Goal: Task Accomplishment & Management: Manage account settings

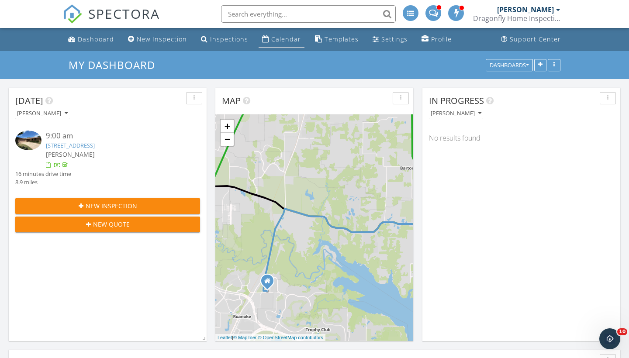
click at [271, 37] on div "Calendar" at bounding box center [286, 39] width 30 height 8
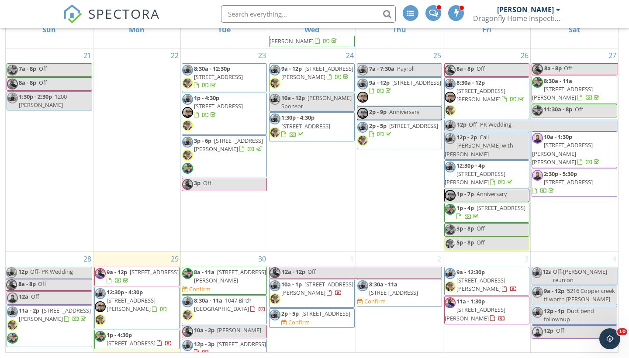
scroll to position [116, 0]
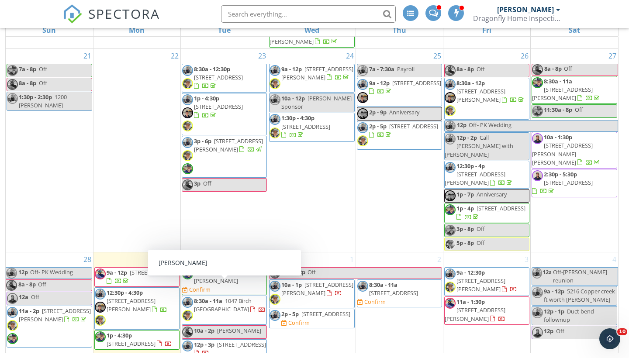
click at [217, 327] on div "10a - 2p McKinney" at bounding box center [221, 331] width 79 height 8
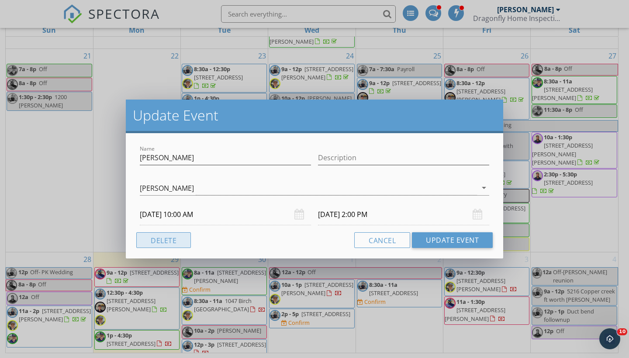
click at [158, 241] on button "Delete" at bounding box center [163, 240] width 55 height 16
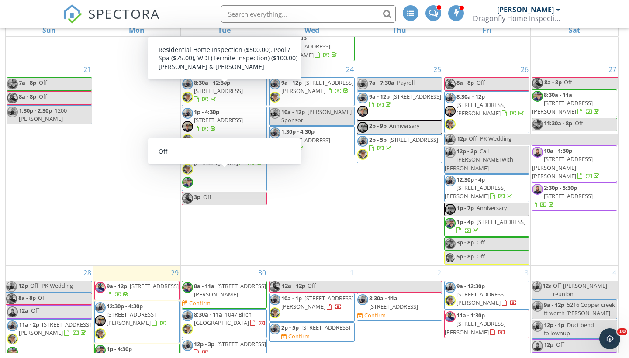
scroll to position [577, 0]
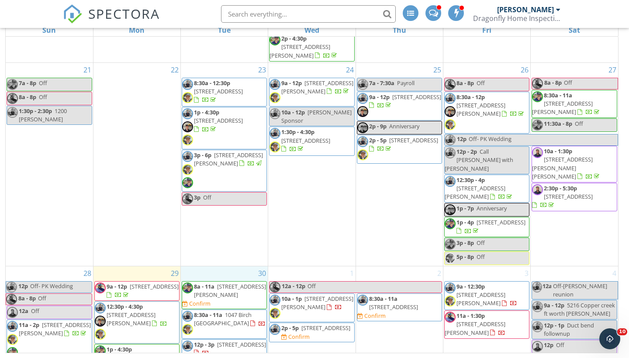
click at [233, 266] on div "30 8a - 11a 125 Gill Point Ln, Aledo 76008 Confirm 8:30a - 11a 1047 Birch Grv T…" at bounding box center [224, 332] width 87 height 132
click at [227, 202] on link "Inspection" at bounding box center [223, 200] width 45 height 14
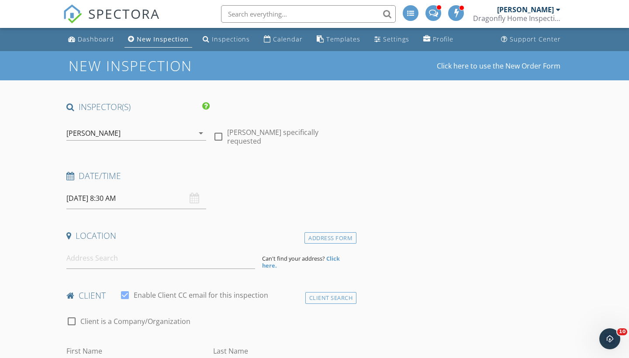
click at [152, 136] on div "[PERSON_NAME]" at bounding box center [130, 133] width 128 height 14
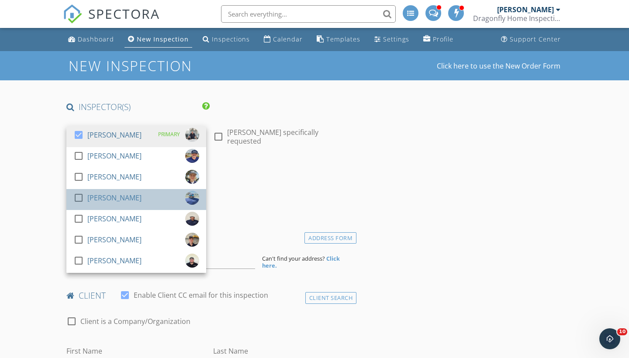
click at [135, 198] on div "[PERSON_NAME]" at bounding box center [114, 198] width 54 height 14
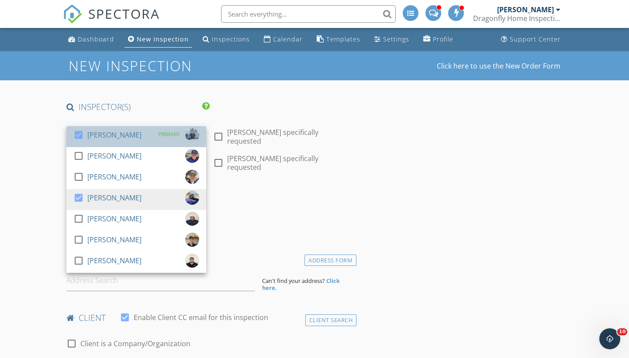
click at [150, 136] on div "check_box Christopher Ruten PRIMARY" at bounding box center [136, 136] width 126 height 17
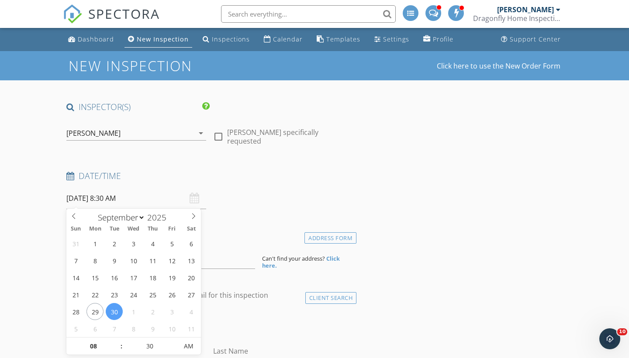
click at [91, 191] on input "09/30/2025 8:30 AM" at bounding box center [136, 198] width 140 height 21
click at [121, 343] on span ":" at bounding box center [121, 346] width 3 height 17
type input "09/30/2025 9:30 AM"
type input "09"
click at [119, 343] on span at bounding box center [117, 342] width 6 height 9
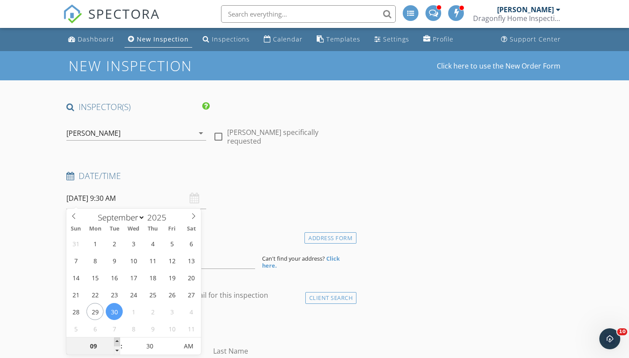
type input "09/30/2025 10:30 AM"
type input "10"
click at [119, 342] on span at bounding box center [117, 342] width 6 height 9
type input "09/30/2025 11:30 AM"
type input "11"
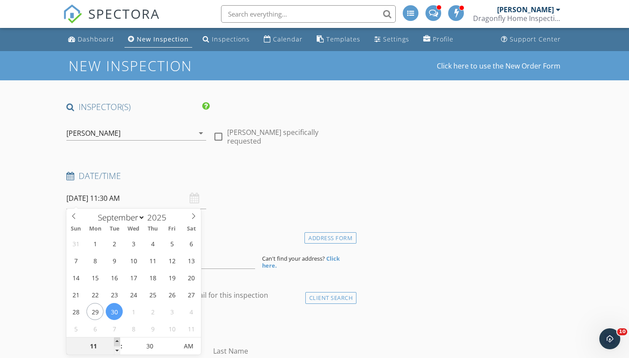
click at [119, 342] on span at bounding box center [117, 342] width 6 height 9
type input "09/30/2025 10:30 AM"
type input "10"
click at [118, 350] on span at bounding box center [117, 350] width 6 height 9
type input "09/30/2025 10:25 AM"
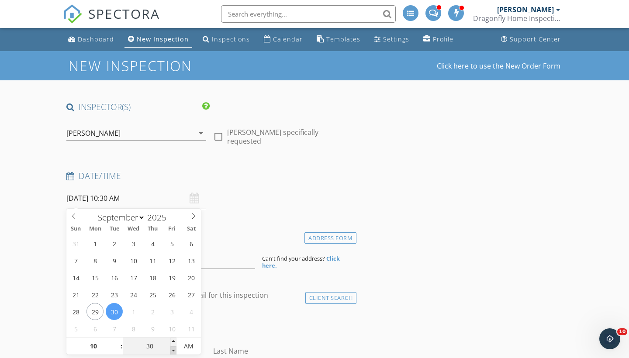
type input "25"
click at [173, 350] on span at bounding box center [173, 350] width 6 height 9
type input "09/30/2025 10:20 AM"
type input "20"
click at [173, 350] on span at bounding box center [173, 350] width 6 height 9
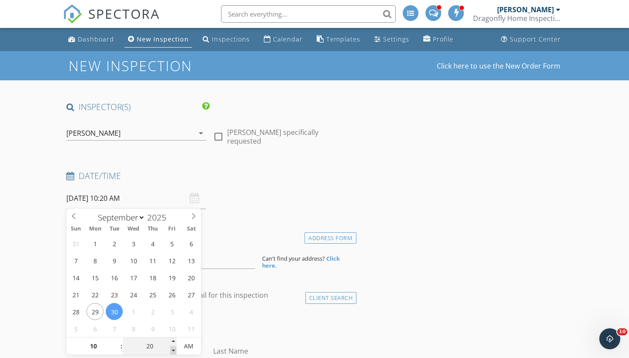
type input "09/30/2025 10:15 AM"
type input "15"
click at [173, 350] on span at bounding box center [173, 350] width 6 height 9
type input "09/30/2025 10:10 AM"
type input "10"
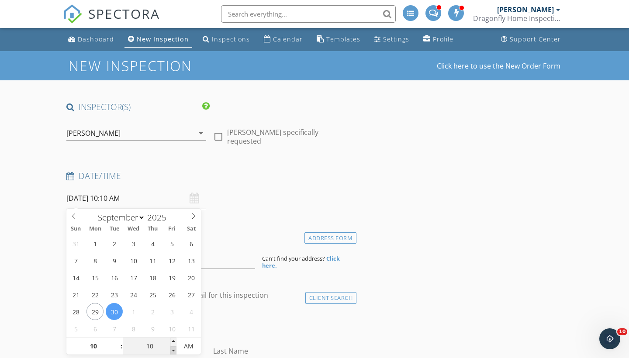
click at [173, 350] on span at bounding box center [173, 350] width 6 height 9
type input "09/30/2025 10:05 AM"
type input "05"
click at [173, 350] on span at bounding box center [173, 350] width 6 height 9
type input "09/30/2025 10:00 AM"
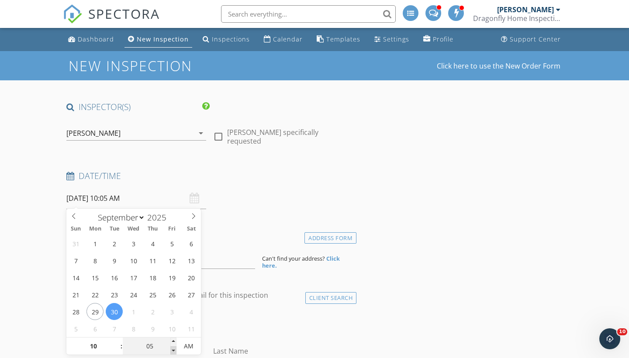
type input "00"
click at [173, 350] on span at bounding box center [173, 350] width 6 height 9
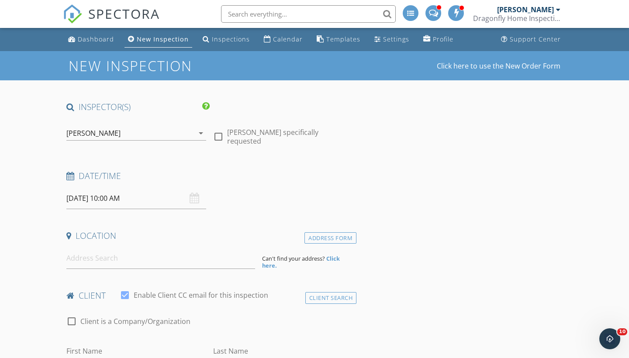
click at [215, 330] on div "check_box_outline_blank Client is a Company/Organization" at bounding box center [209, 325] width 287 height 23
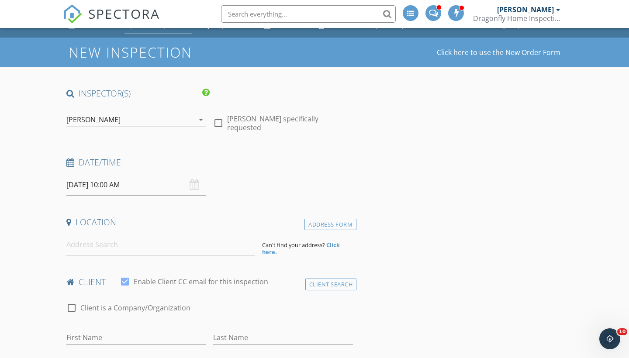
scroll to position [16, 0]
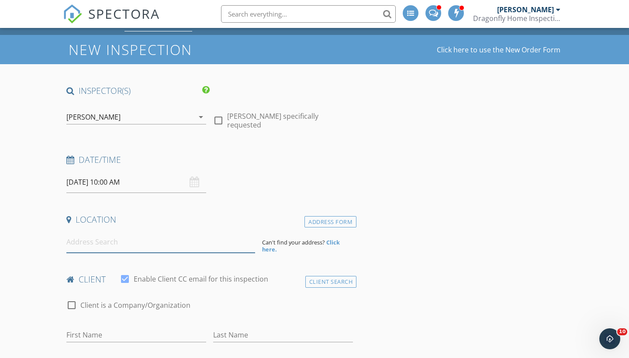
click at [152, 246] on input at bounding box center [160, 242] width 189 height 21
type input "3809 Tablestone Drive, McKinney, TX, USA"
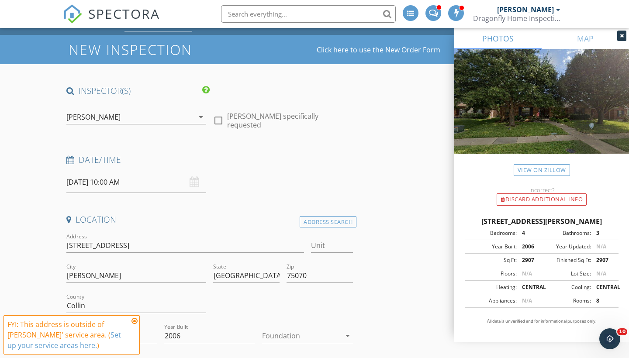
scroll to position [69, 0]
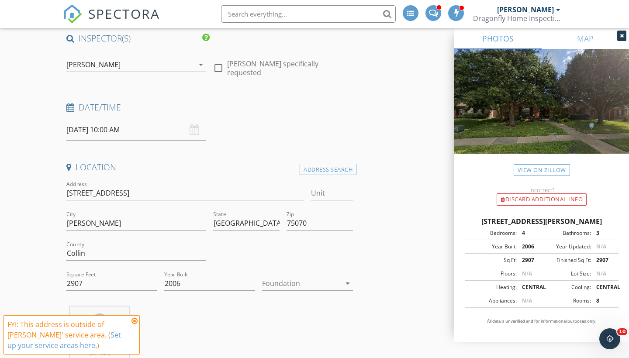
click at [135, 322] on icon at bounding box center [134, 321] width 6 height 7
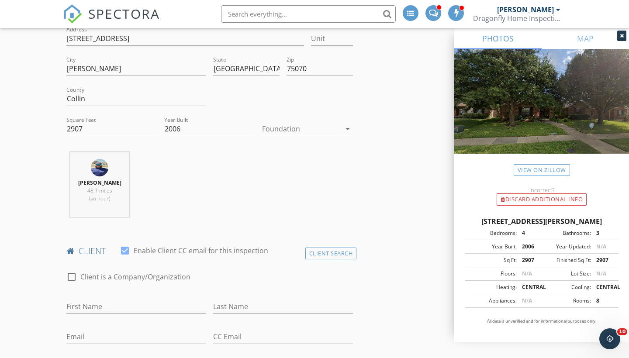
scroll to position [279, 0]
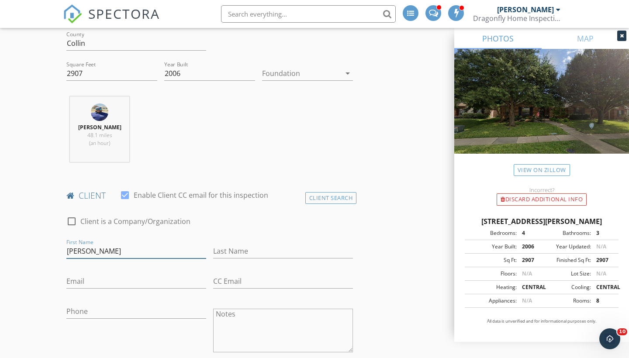
type input "Alexandra"
type input "Pierovich"
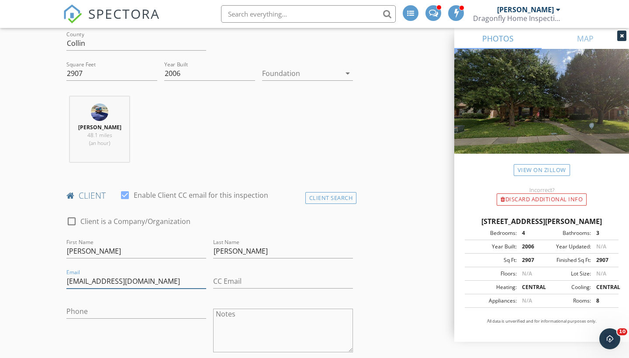
type input "Apierovich01@gmail.com"
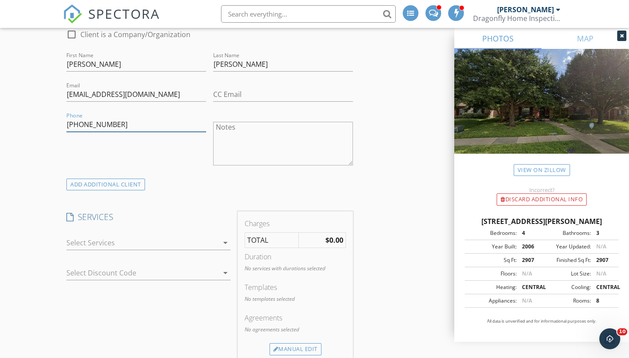
scroll to position [475, 0]
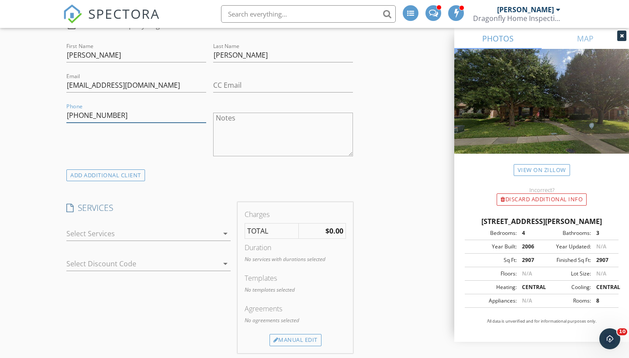
type input "321-298-8516"
click at [103, 181] on div "INSPECTOR(S) check_box_outline_blank Christopher Ruten check_box_outline_blank …" at bounding box center [210, 355] width 294 height 1457
click at [100, 176] on div "ADD ADDITIONAL client" at bounding box center [105, 175] width 79 height 12
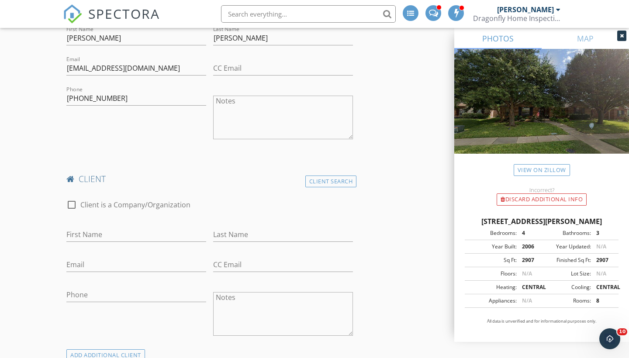
scroll to position [493, 0]
type input "Joshua"
type input "Buckner"
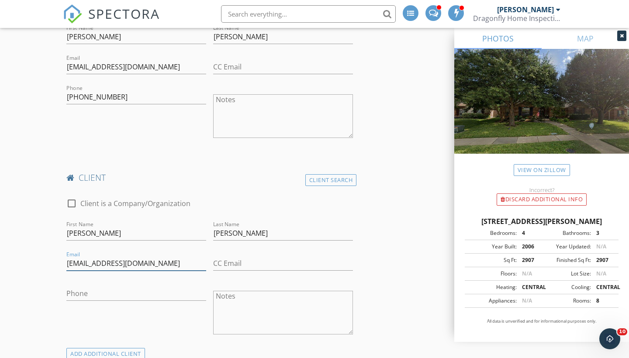
scroll to position [497, 0]
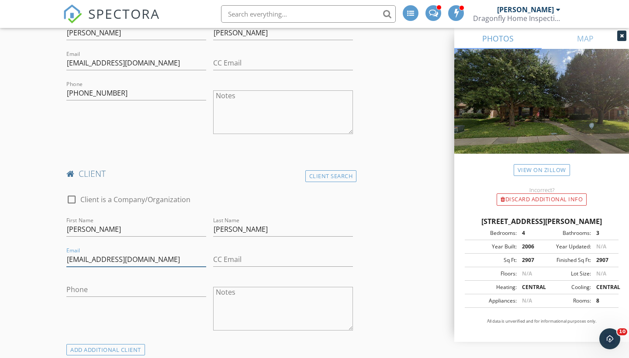
type input "Bucknerjoshua1@gmail.com"
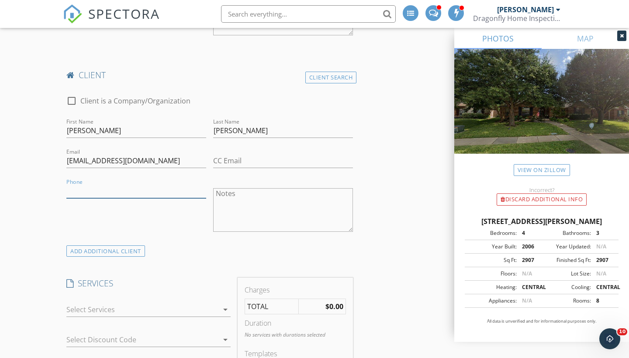
scroll to position [667, 0]
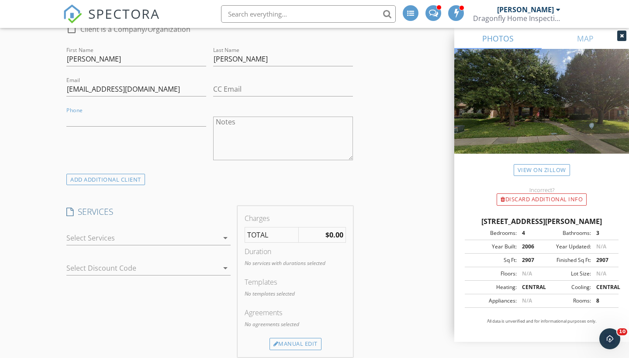
click at [110, 232] on div at bounding box center [142, 238] width 152 height 14
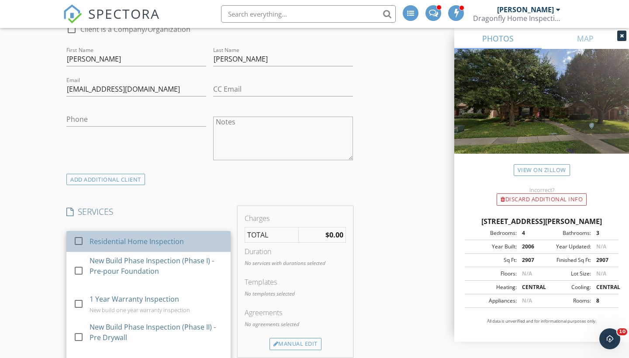
click at [109, 236] on div "Residential Home Inspection" at bounding box center [137, 241] width 94 height 10
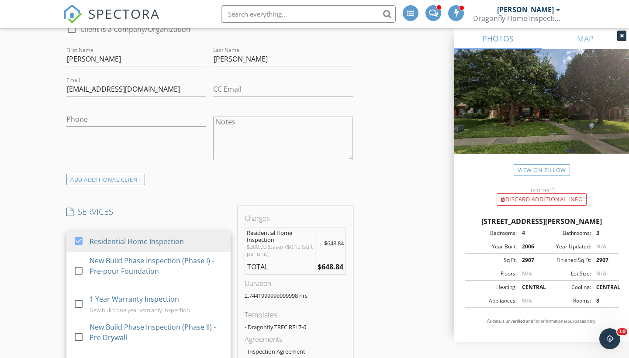
click at [209, 193] on div "INSPECTOR(S) check_box_outline_blank Christopher Ruten check_box_outline_blank …" at bounding box center [210, 271] width 294 height 1674
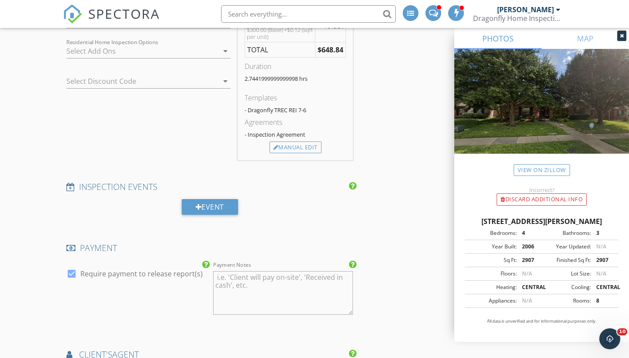
scroll to position [885, 0]
click at [273, 146] on div at bounding box center [275, 147] width 5 height 6
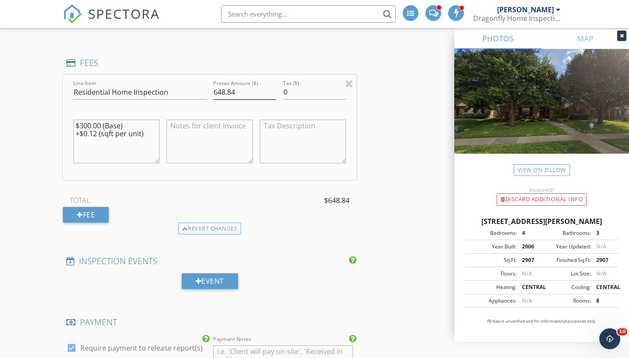
click at [257, 92] on input "648.84" at bounding box center [244, 92] width 63 height 14
type input "648.8"
type input "6"
type input "585"
type input "585.00"
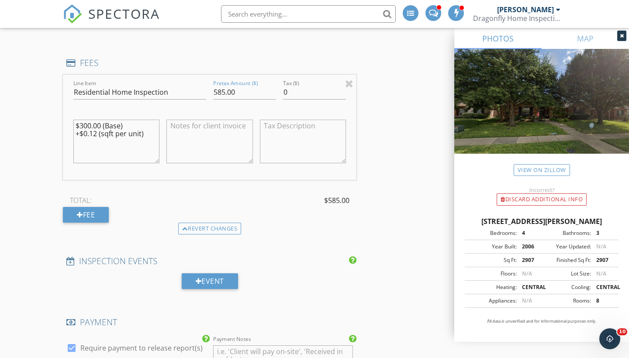
click at [287, 226] on div "Revert changes" at bounding box center [210, 229] width 294 height 12
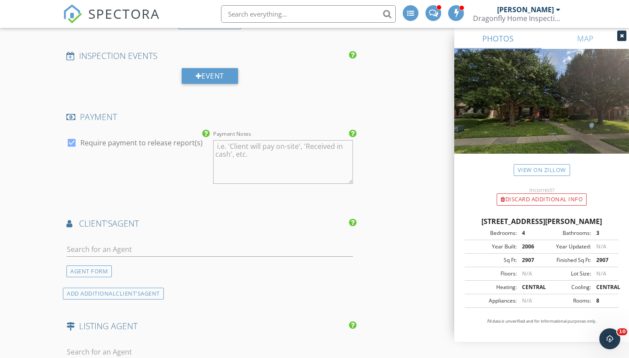
scroll to position [1114, 0]
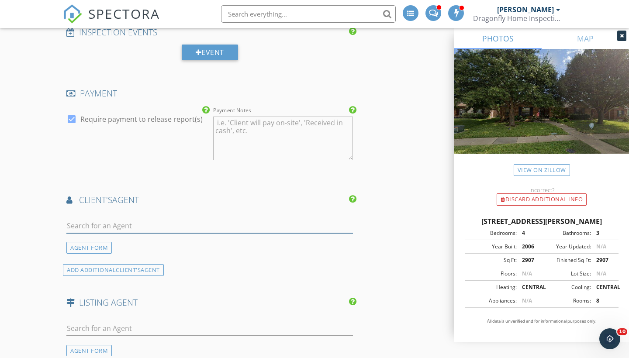
click at [142, 219] on input "text" at bounding box center [209, 226] width 287 height 14
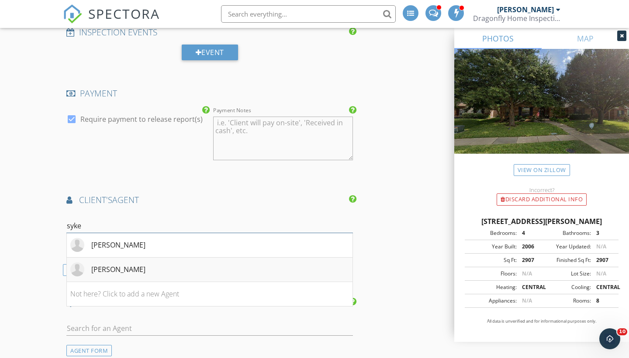
type input "syke"
click at [130, 266] on div "Ashley Sykes" at bounding box center [118, 269] width 54 height 10
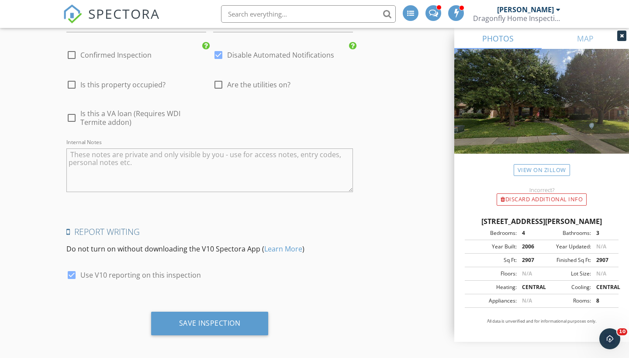
scroll to position [1689, 0]
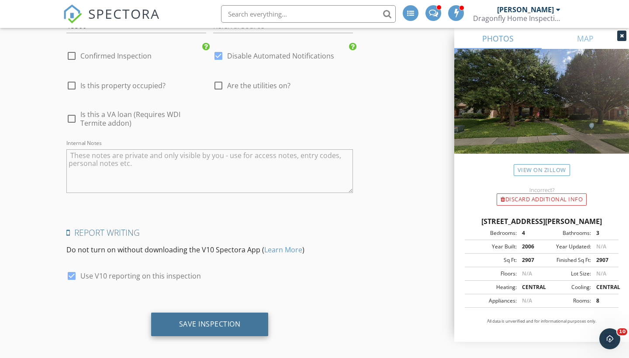
click at [168, 321] on div "Save Inspection" at bounding box center [209, 325] width 117 height 24
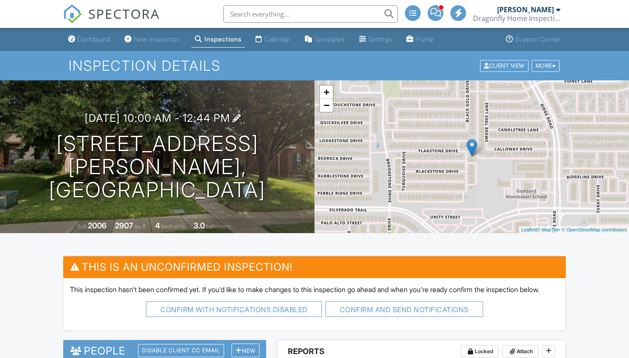
click at [213, 114] on div "[DATE] 10:00 am - 12:44 pm [STREET_ADDRESS] [GEOGRAPHIC_DATA], TX 75070" at bounding box center [157, 156] width 314 height 89
click at [216, 112] on h3 "[DATE] 10:00 am - 12:44 pm" at bounding box center [157, 118] width 145 height 12
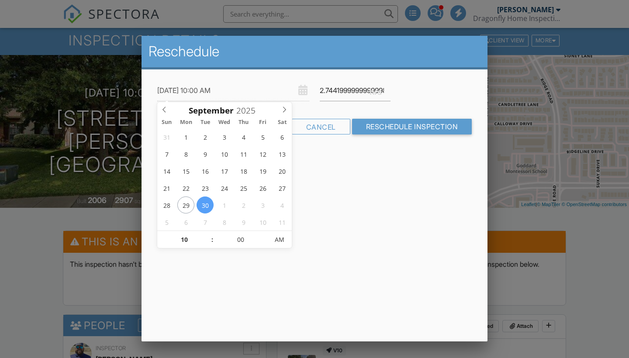
scroll to position [25, 0]
click at [388, 95] on input "2.5" at bounding box center [355, 90] width 71 height 21
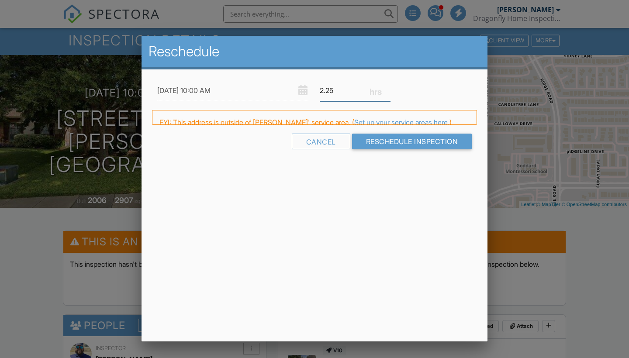
click at [388, 94] on input "2.25" at bounding box center [355, 90] width 71 height 21
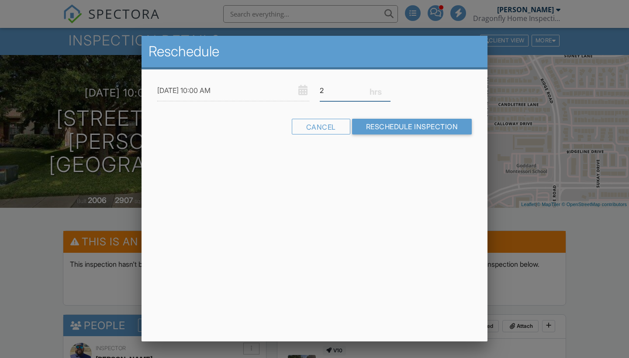
click at [388, 94] on input "2" at bounding box center [355, 90] width 71 height 21
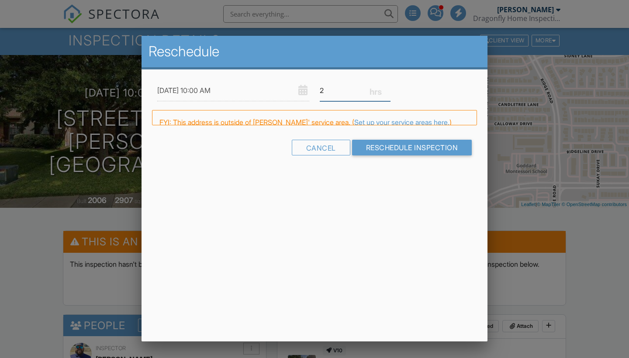
scroll to position [0, 0]
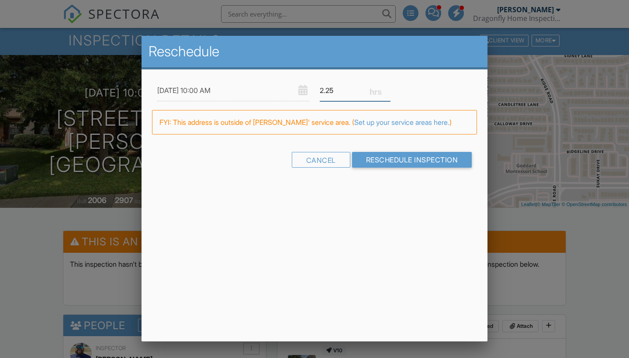
click at [388, 89] on input "2.25" at bounding box center [355, 90] width 71 height 21
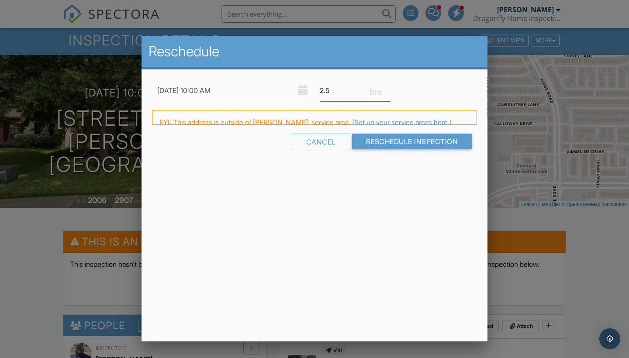
click at [388, 89] on input "2.5" at bounding box center [355, 90] width 71 height 21
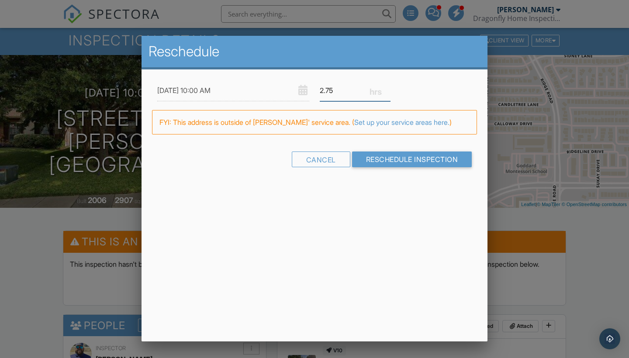
click at [388, 89] on input "2.75" at bounding box center [355, 90] width 71 height 21
click at [388, 89] on input "3" at bounding box center [355, 90] width 71 height 21
click at [388, 89] on input "3.25" at bounding box center [355, 90] width 71 height 21
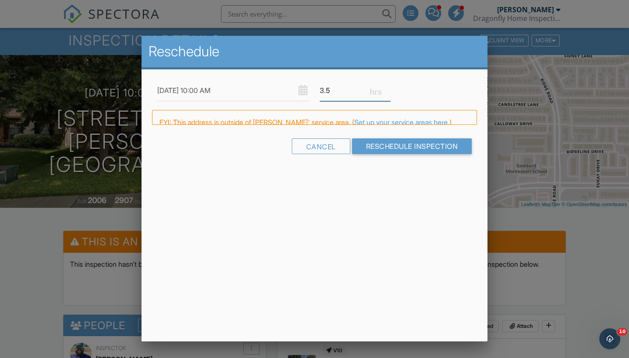
click at [388, 89] on input "3.5" at bounding box center [355, 90] width 71 height 21
click at [388, 89] on input "3.75" at bounding box center [355, 90] width 71 height 21
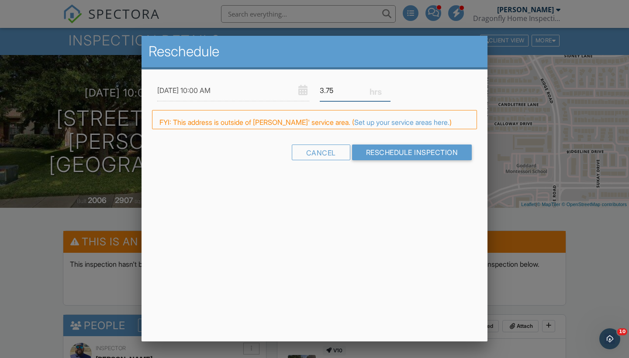
type input "4"
click at [388, 89] on input "4" at bounding box center [355, 90] width 71 height 21
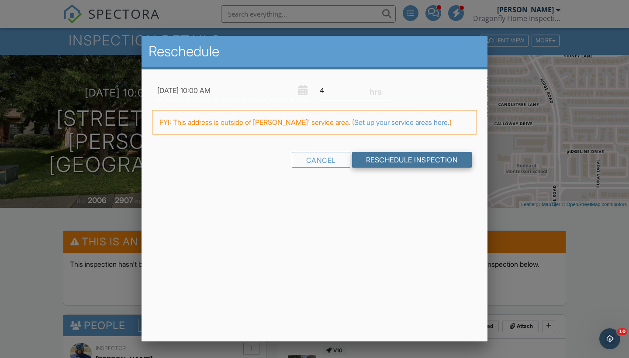
click at [378, 165] on input "Reschedule Inspection" at bounding box center [412, 160] width 120 height 16
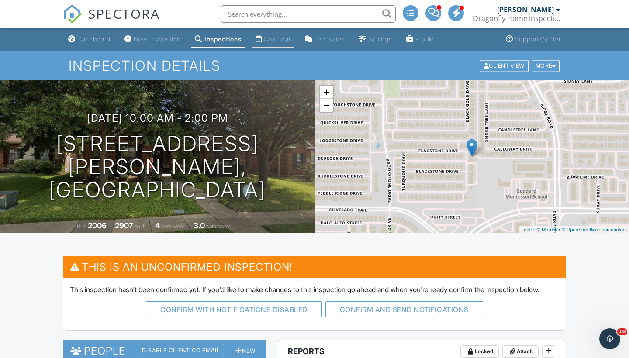
click at [274, 42] on div "Calendar" at bounding box center [277, 38] width 27 height 7
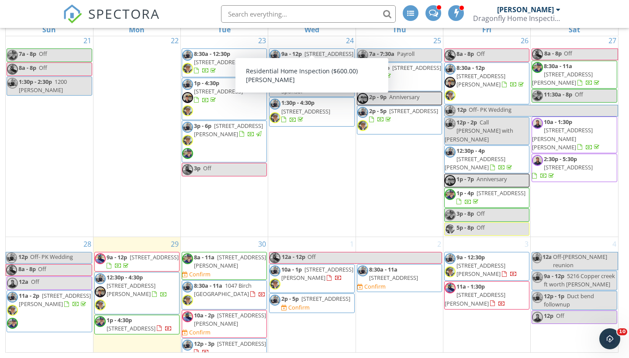
scroll to position [116, 0]
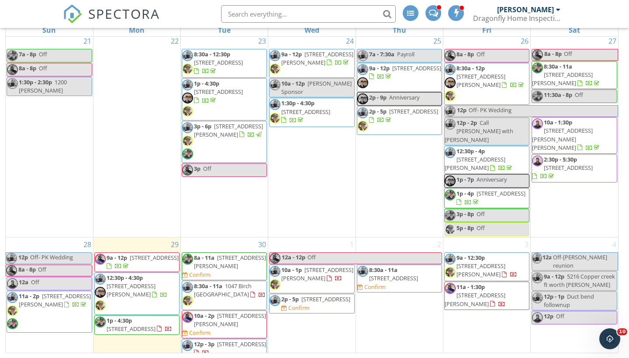
click at [155, 317] on span "1p - 4:30p [STREET_ADDRESS]" at bounding box center [137, 325] width 84 height 17
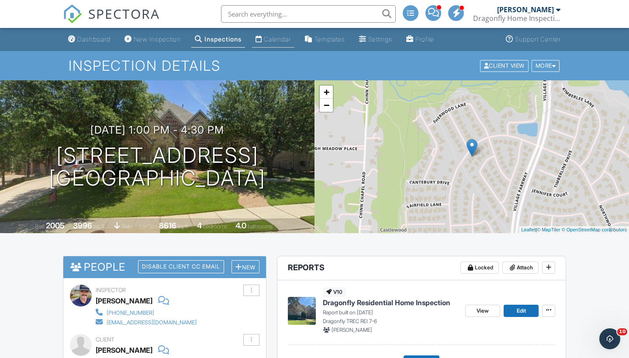
click at [275, 41] on div "Calendar" at bounding box center [277, 38] width 27 height 7
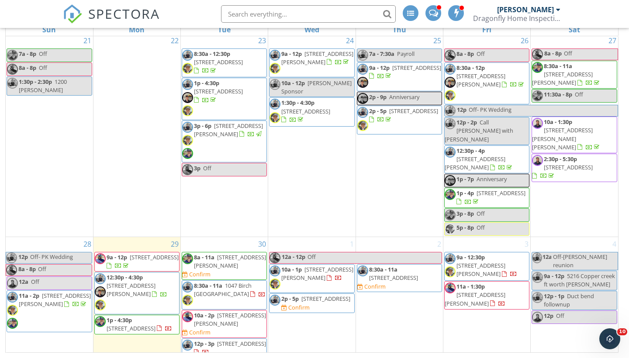
scroll to position [116, 0]
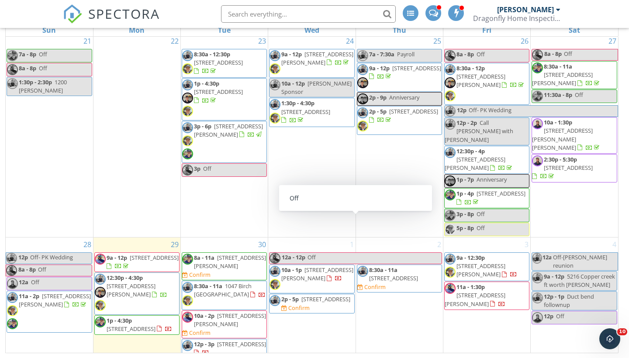
drag, startPoint x: 404, startPoint y: 181, endPoint x: 348, endPoint y: 278, distance: 111.9
click at [348, 295] on span "2p - 5p 4 Velvet Ct, Mansfield 76063 Confirm" at bounding box center [312, 303] width 84 height 17
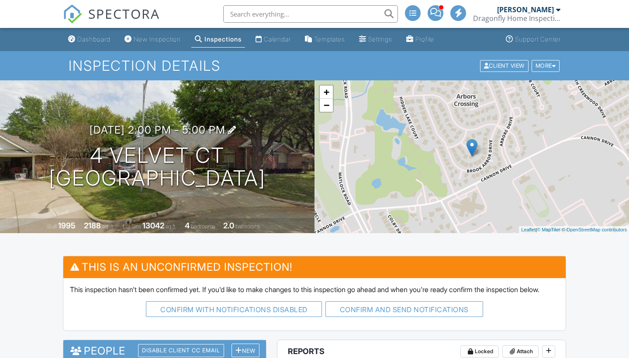
click at [183, 124] on h3 "10/01/2025 2:00 pm - 5:00 pm" at bounding box center [158, 130] width 136 height 12
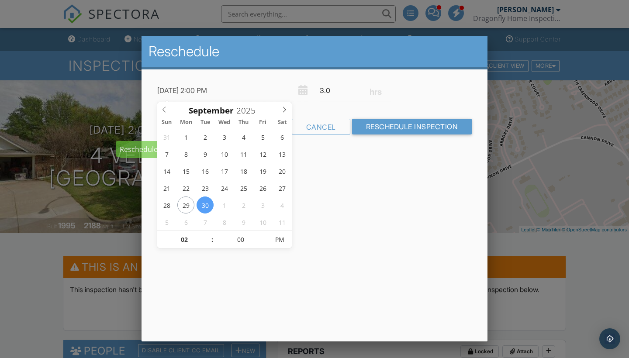
type input "09/30/2025 2:00 PM"
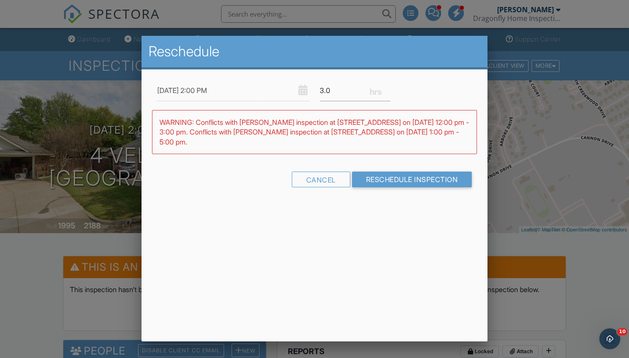
click at [242, 79] on div "09/30/2025 2:00 PM 3.0 Warning: this date/time is in the past. WARNING: Conflic…" at bounding box center [315, 141] width 346 height 144
click at [317, 176] on div "Cancel" at bounding box center [321, 180] width 59 height 16
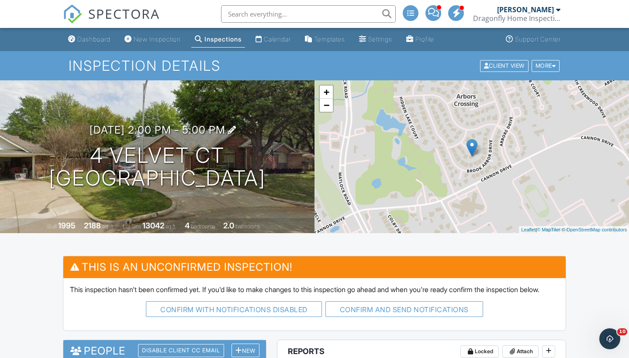
click at [142, 132] on h3 "[DATE] 2:00 pm - 5:00 pm" at bounding box center [158, 130] width 136 height 12
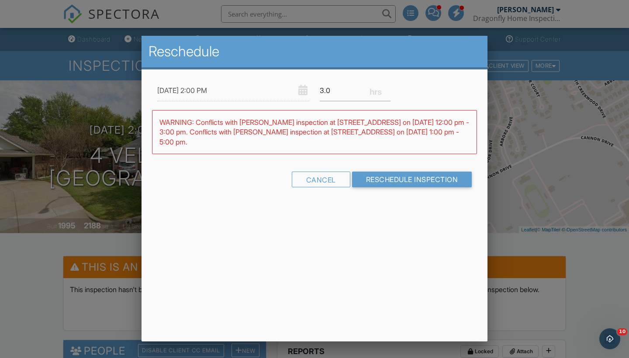
click at [18, 296] on div at bounding box center [314, 180] width 629 height 448
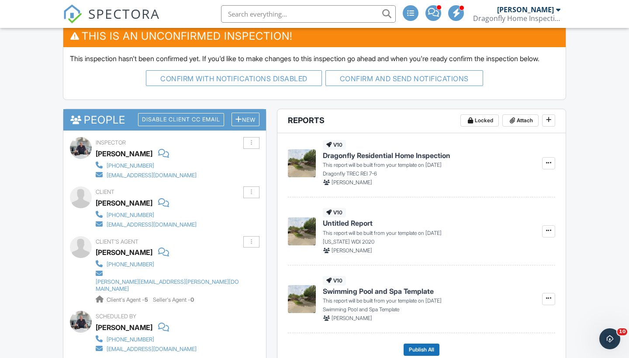
scroll to position [230, 0]
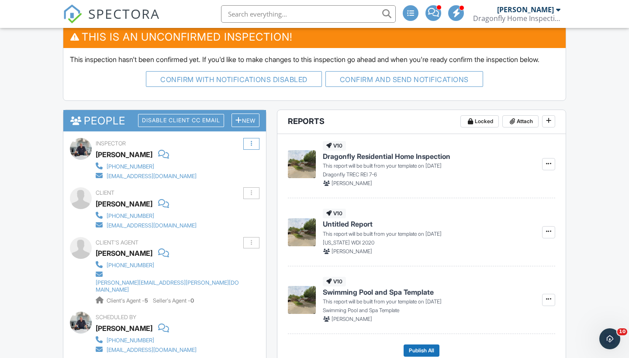
click at [254, 150] on div at bounding box center [251, 144] width 16 height 12
click at [249, 127] on div "New" at bounding box center [246, 121] width 28 height 14
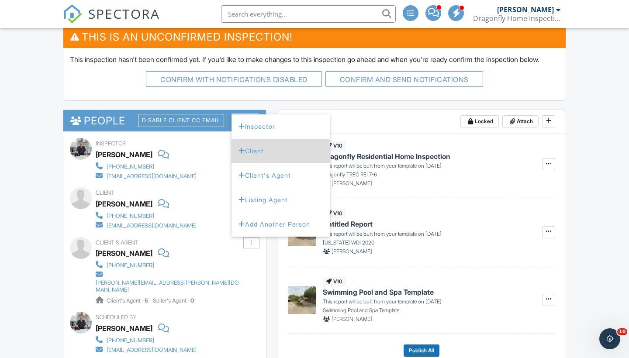
click at [247, 149] on li "Client" at bounding box center [281, 151] width 98 height 24
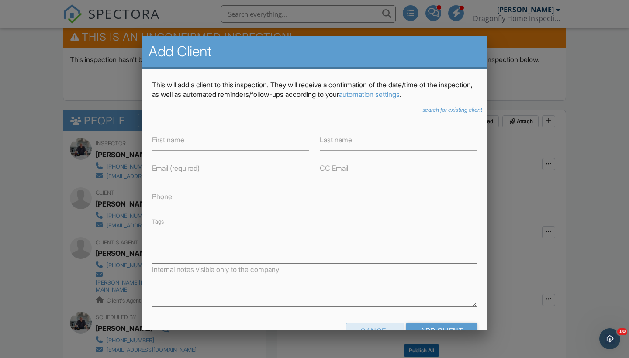
click at [383, 326] on div "Cancel" at bounding box center [375, 331] width 59 height 16
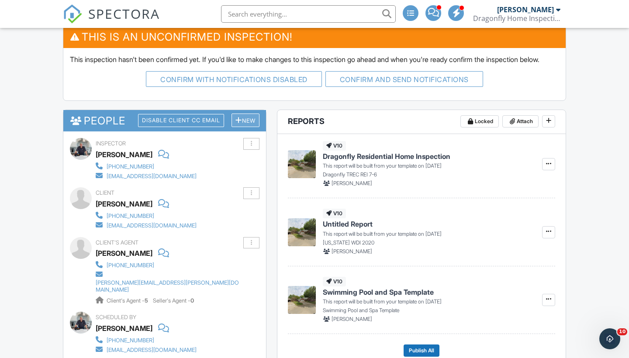
click at [244, 126] on div "New" at bounding box center [246, 121] width 28 height 14
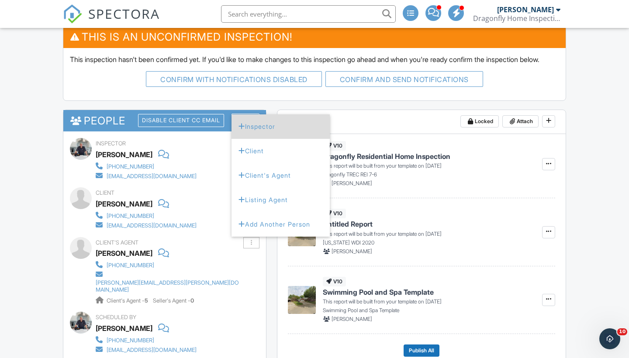
click at [242, 139] on li "Inspector" at bounding box center [281, 126] width 98 height 24
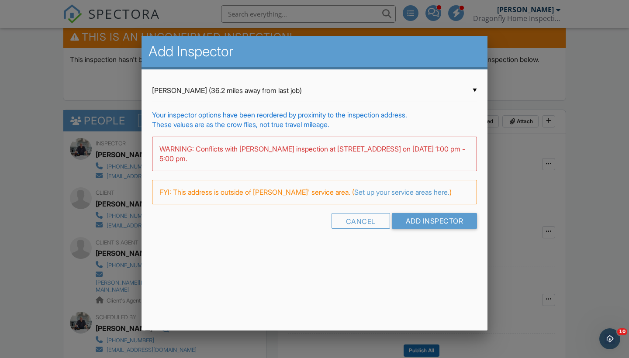
click at [234, 99] on div "▼ Gene Rodgers (36.2 miles away from last job) Wyatt Ruten (30.4 miles away fro…" at bounding box center [314, 90] width 325 height 21
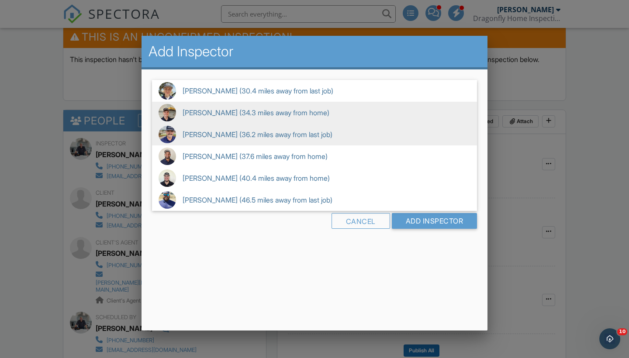
scroll to position [0, 0]
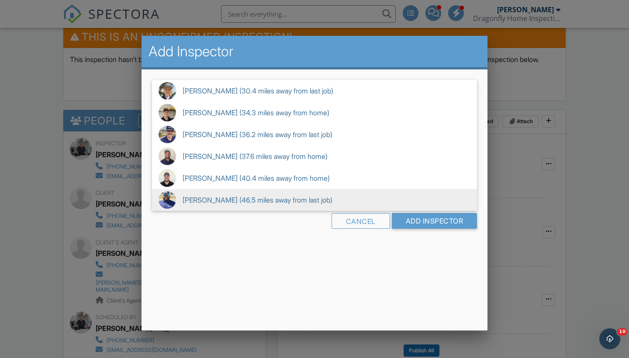
click at [230, 200] on span "Tremaine Reeves (46.5 miles away from last job)" at bounding box center [314, 200] width 325 height 22
type input "Tremaine Reeves (46.5 miles away from last job)"
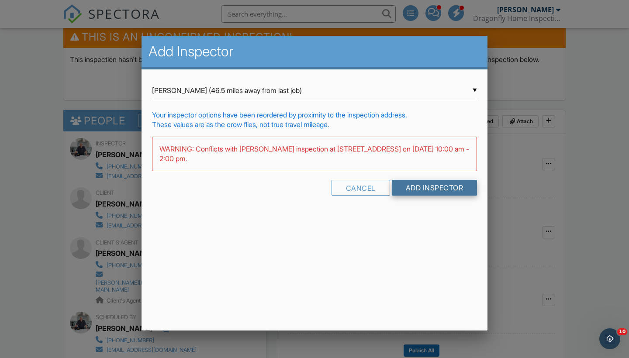
click at [432, 191] on input "Add Inspector" at bounding box center [435, 188] width 86 height 16
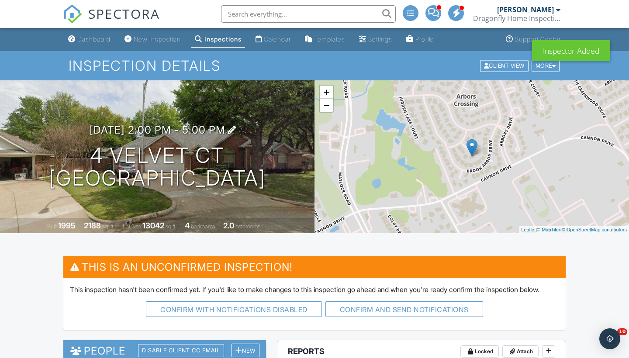
click at [196, 134] on h3 "[DATE] 2:00 pm - 5:00 pm" at bounding box center [158, 130] width 136 height 12
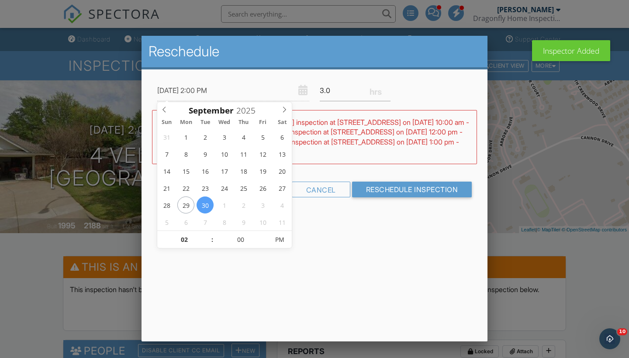
click at [325, 259] on div "Reschedule 09/30/2025 2:00 PM 3.0 Warning: this date/time is in the past. WARNI…" at bounding box center [315, 189] width 346 height 306
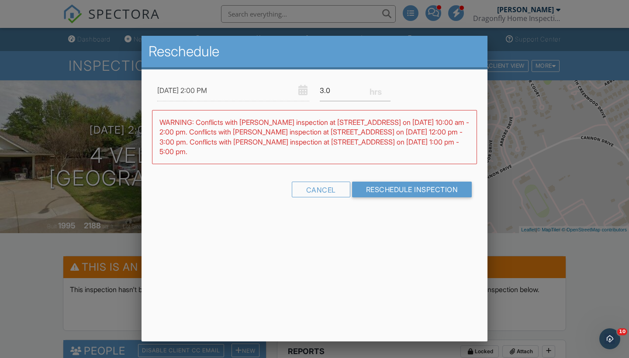
click at [217, 93] on input "09/30/2025 2:00 PM" at bounding box center [233, 90] width 152 height 21
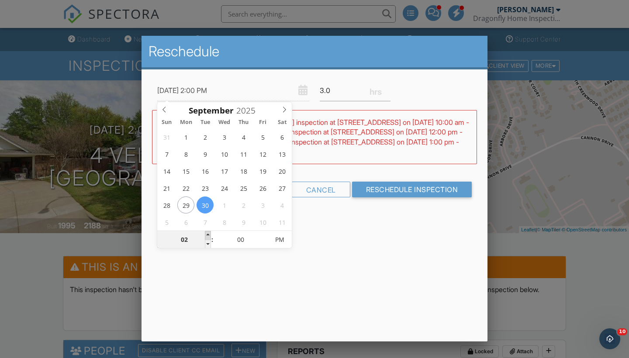
type input "09/30/2025 3:00 PM"
type input "03"
click at [207, 232] on span at bounding box center [208, 235] width 6 height 9
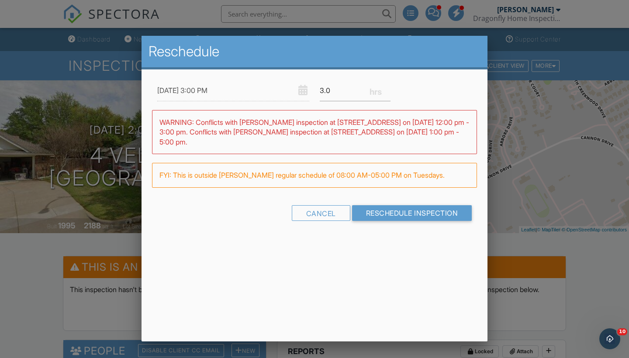
click at [222, 300] on div "Reschedule 09/30/2025 3:00 PM 3.0 Warning: this date/time is in the past. WARNI…" at bounding box center [315, 189] width 346 height 306
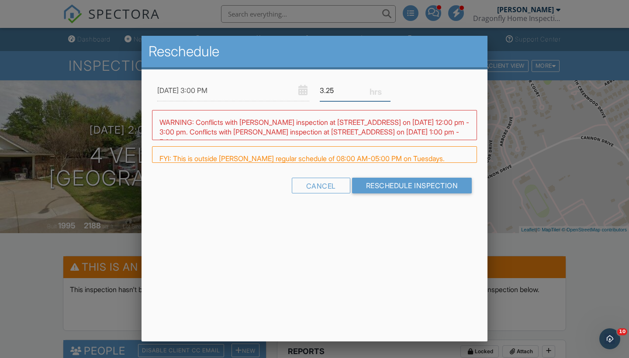
click at [389, 89] on input "3.25" at bounding box center [355, 90] width 71 height 21
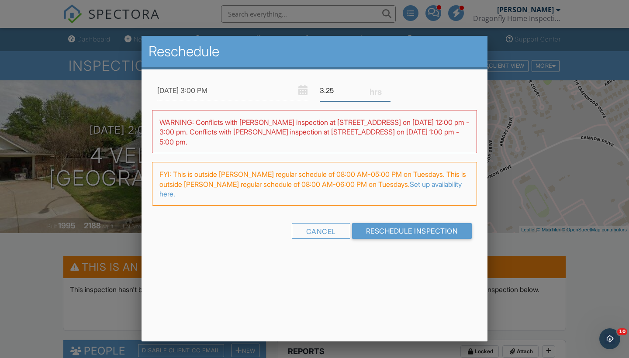
type input "3.5"
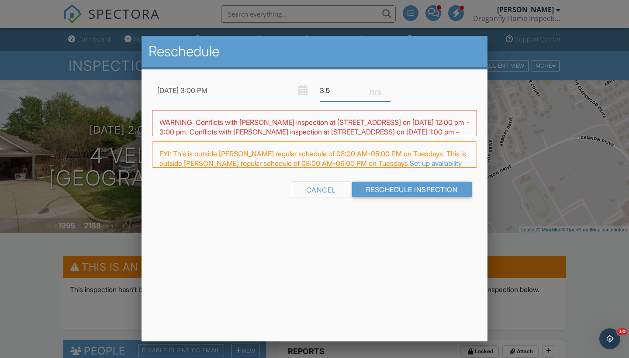
click at [389, 90] on input "3.5" at bounding box center [355, 90] width 71 height 21
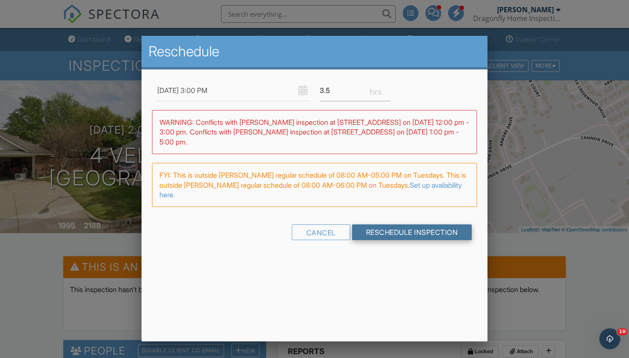
click at [385, 234] on input "Reschedule Inspection" at bounding box center [412, 233] width 120 height 16
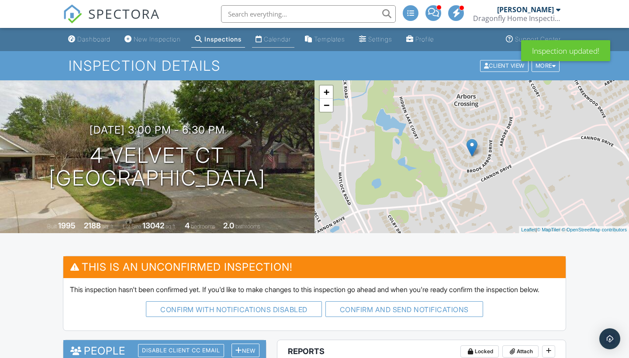
click at [280, 43] on link "Calendar" at bounding box center [273, 39] width 42 height 16
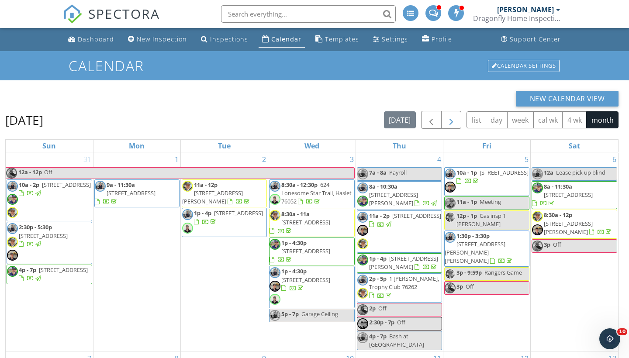
click at [452, 115] on span "button" at bounding box center [451, 120] width 10 height 10
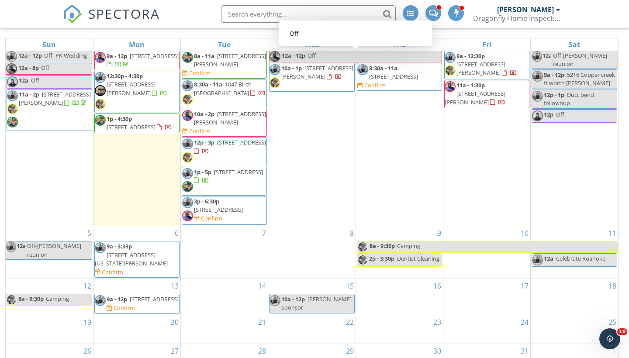
scroll to position [102, 0]
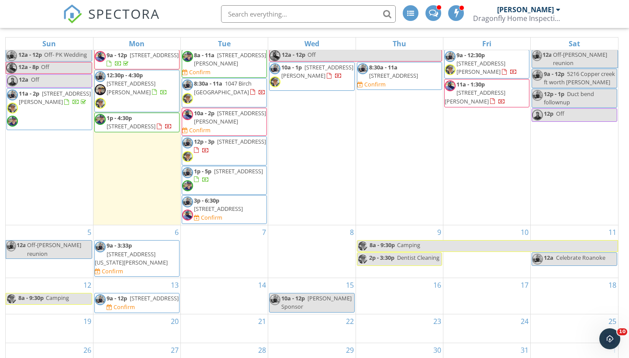
click at [122, 242] on span "9a - 3:33p" at bounding box center [119, 246] width 25 height 8
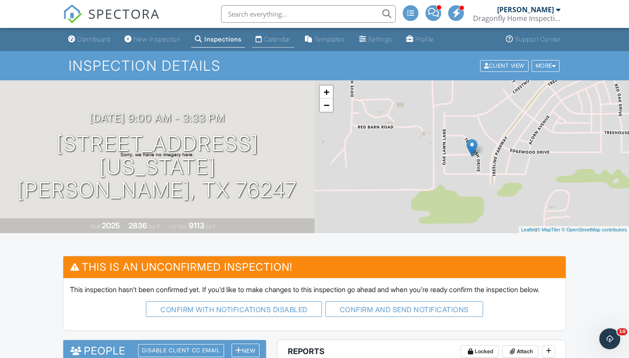
click at [282, 37] on div "Calendar" at bounding box center [277, 38] width 27 height 7
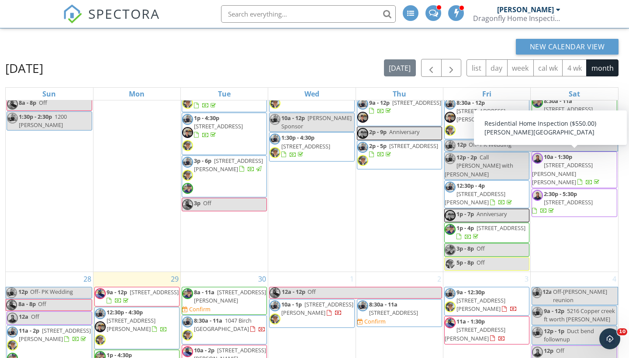
scroll to position [116, 0]
